Goal: Browse casually

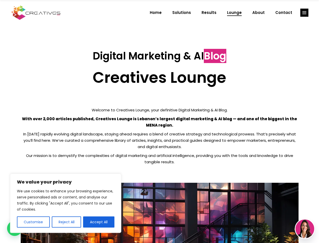
click at [159, 121] on p "With over 2,000 articles published, Creatives Lounge is Lebanon’s largest digit…" at bounding box center [160, 121] width 278 height 13
click at [33, 222] on button "Customise" at bounding box center [33, 221] width 33 height 11
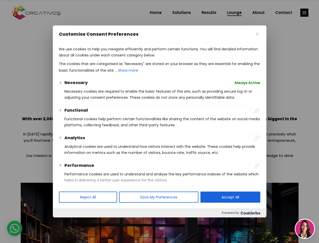
click at [66, 222] on div at bounding box center [159, 121] width 319 height 243
click at [99, 58] on p "We use cookies to help you navigate efficiently and perform certain functions. …" at bounding box center [159, 52] width 201 height 12
click at [305, 13] on div at bounding box center [159, 121] width 319 height 243
click at [305, 228] on img at bounding box center [305, 228] width 19 height 19
